Goal: Task Accomplishment & Management: Manage account settings

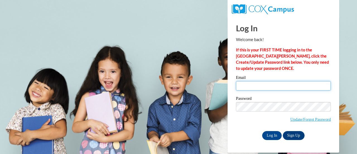
click at [256, 89] on input "Email" at bounding box center [283, 85] width 95 height 9
type input "[EMAIL_ADDRESS][DOMAIN_NAME]"
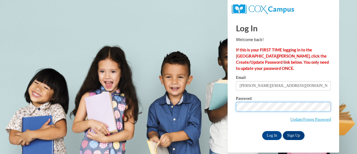
click at [262, 131] on input "Log In" at bounding box center [272, 135] width 20 height 9
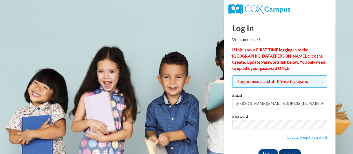
click at [259, 118] on label "Password" at bounding box center [279, 117] width 95 height 6
click at [286, 135] on link "Update/Forgot Password" at bounding box center [306, 137] width 40 height 4
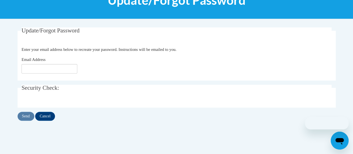
scroll to position [90, 0]
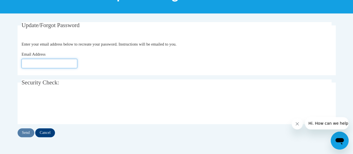
click at [70, 62] on input "Email Address" at bounding box center [49, 63] width 56 height 9
type input "[EMAIL_ADDRESS][DOMAIN_NAME]"
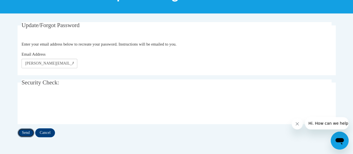
click at [26, 131] on input "Send" at bounding box center [26, 132] width 17 height 9
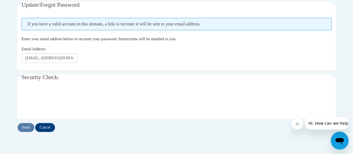
scroll to position [110, 0]
click at [26, 121] on div "Update/Forgot Password Please enter your email address If you have a valid acco…" at bounding box center [177, 67] width 318 height 130
click at [26, 131] on input "Send" at bounding box center [26, 127] width 17 height 9
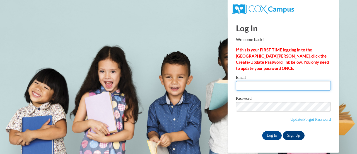
click at [271, 86] on input "Email" at bounding box center [283, 85] width 95 height 9
type input "[PERSON_NAME][EMAIL_ADDRESS][DOMAIN_NAME]"
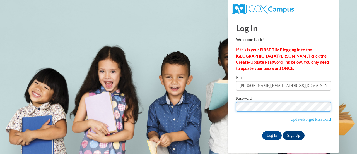
click at [202, 103] on body "This site uses cookies to help improve your learning experience. By continuing …" at bounding box center [178, 77] width 357 height 154
click at [262, 131] on input "Log In" at bounding box center [272, 135] width 20 height 9
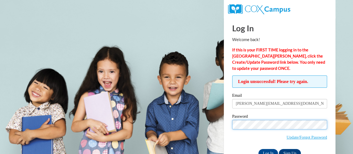
click at [258, 149] on input "Log In" at bounding box center [268, 153] width 20 height 9
click at [275, 128] on span "Update/Forgot Password" at bounding box center [279, 131] width 95 height 23
click at [258, 149] on input "Log In" at bounding box center [268, 153] width 20 height 9
